Goal: Task Accomplishment & Management: Complete application form

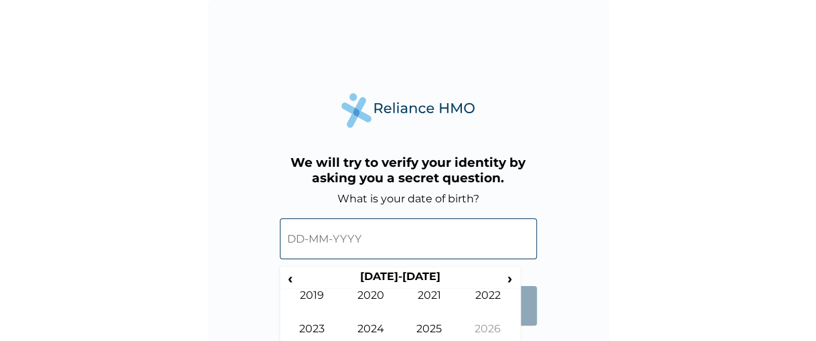
click at [304, 238] on input "text" at bounding box center [408, 238] width 257 height 41
click at [288, 276] on span "‹" at bounding box center [290, 278] width 14 height 17
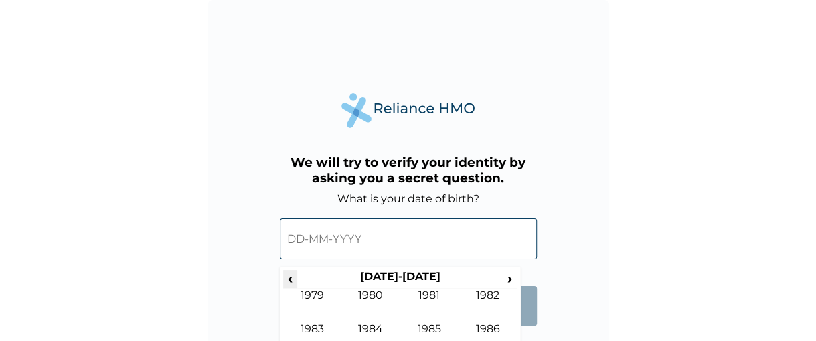
click at [288, 276] on span "‹" at bounding box center [290, 278] width 14 height 17
click at [510, 282] on span "›" at bounding box center [510, 278] width 15 height 17
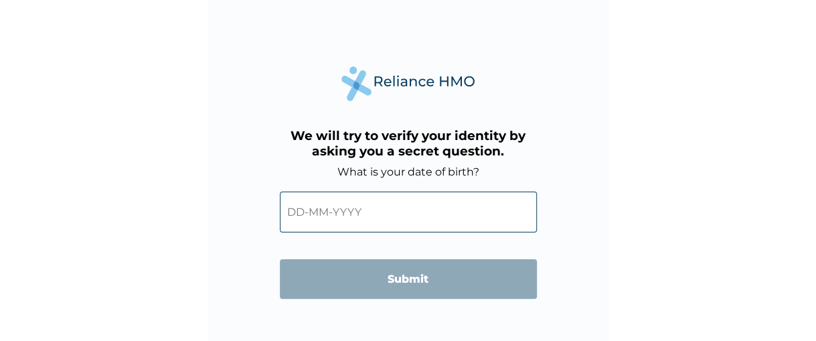
scroll to position [60, 0]
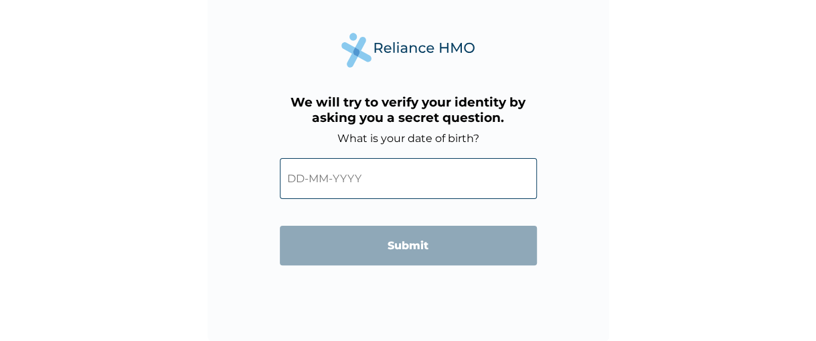
click at [377, 173] on input "text" at bounding box center [408, 178] width 257 height 41
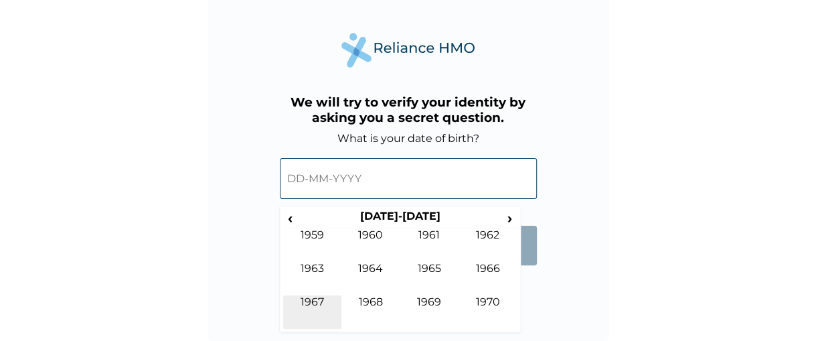
click at [317, 296] on td "1967" at bounding box center [312, 311] width 59 height 33
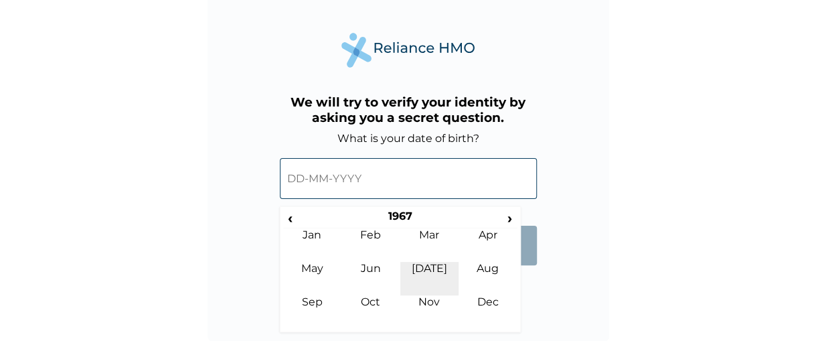
click at [432, 268] on td "[DATE]" at bounding box center [429, 278] width 59 height 33
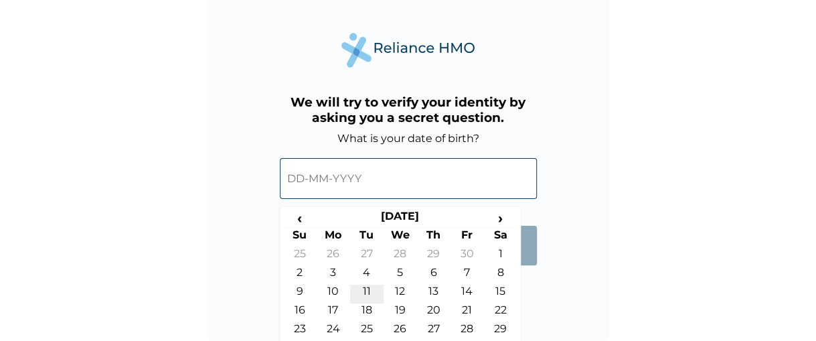
click at [368, 288] on td "11" at bounding box center [366, 293] width 33 height 19
type input "[DATE]"
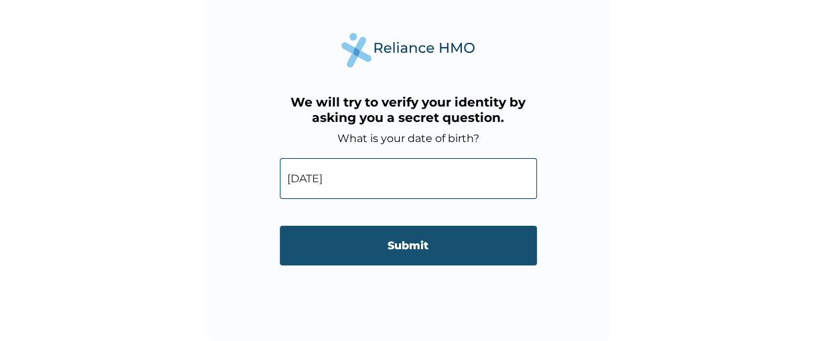
click at [403, 250] on input "Submit" at bounding box center [408, 245] width 257 height 39
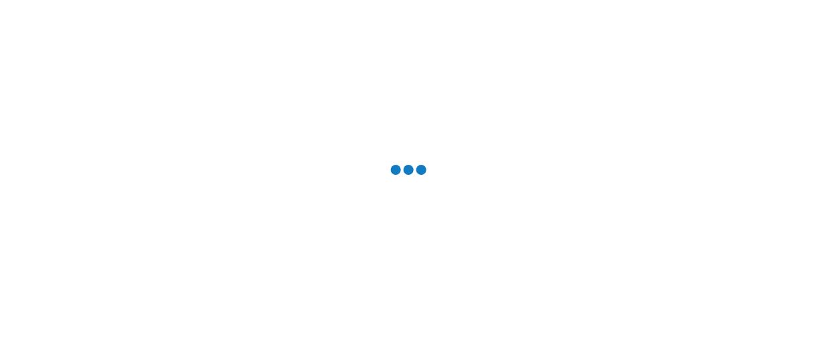
scroll to position [0, 0]
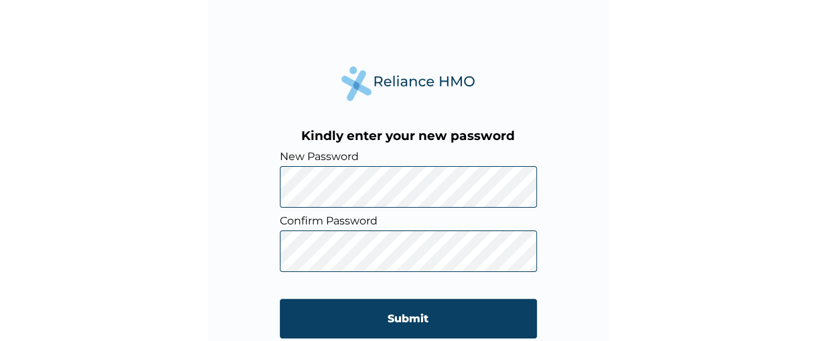
scroll to position [60, 0]
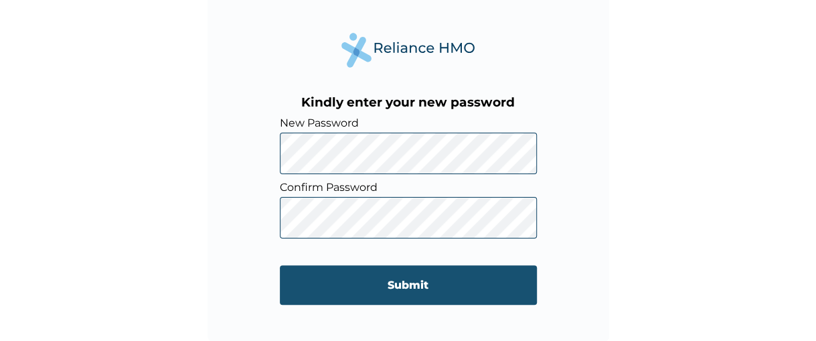
click at [474, 274] on input "Submit" at bounding box center [408, 284] width 257 height 39
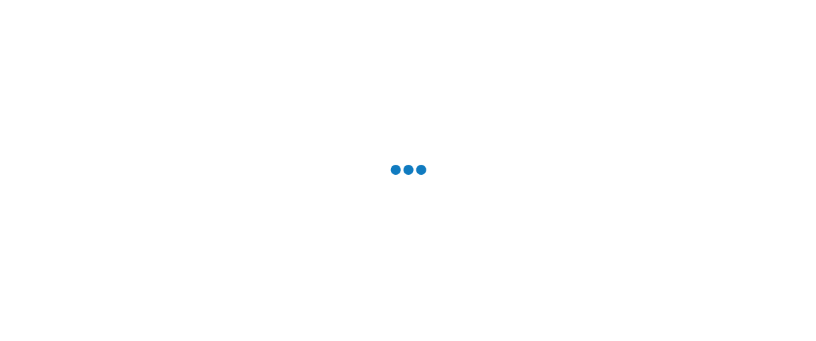
scroll to position [0, 0]
